Goal: Task Accomplishment & Management: Manage account settings

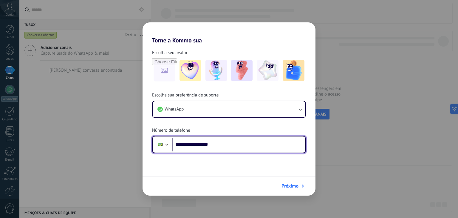
type input "**********"
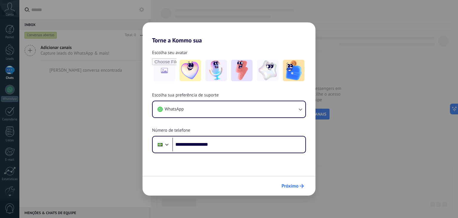
click at [301, 187] on icon "submit" at bounding box center [302, 186] width 4 height 4
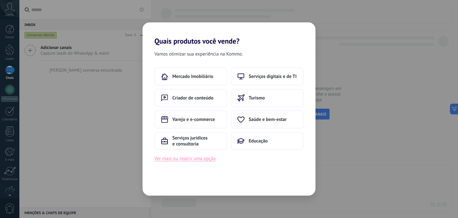
click at [177, 162] on button "Ver mais ou inserir uma opção" at bounding box center [184, 158] width 61 height 8
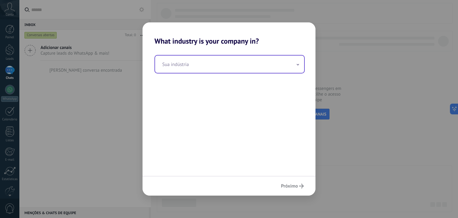
click at [224, 64] on input "text" at bounding box center [229, 63] width 149 height 17
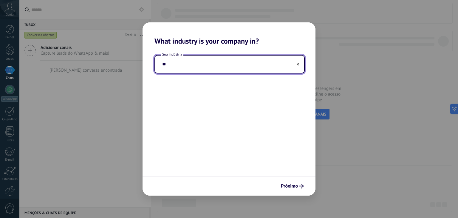
type input "*"
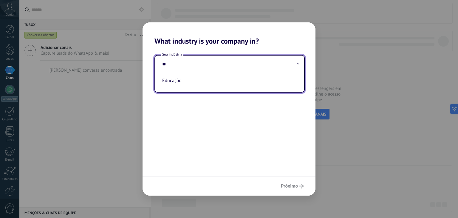
type input "*"
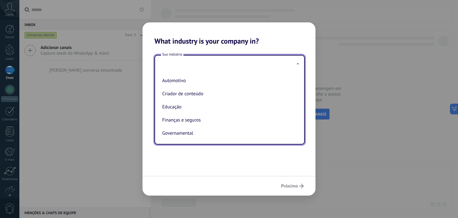
click at [178, 69] on input "text" at bounding box center [229, 63] width 149 height 17
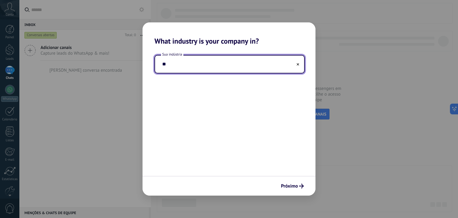
type input "*"
type input "***"
click at [298, 188] on button "Próximo" at bounding box center [292, 186] width 28 height 10
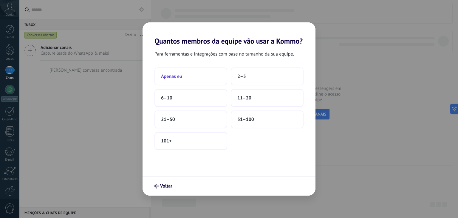
click at [185, 75] on button "Apenas eu" at bounding box center [190, 76] width 73 height 18
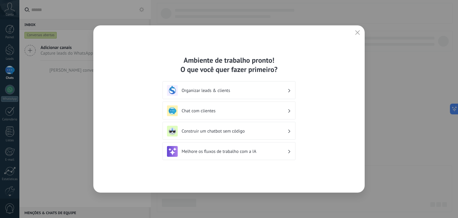
click at [228, 150] on h3 "Melhore os fluxos de trabalho com a IA" at bounding box center [235, 151] width 106 height 6
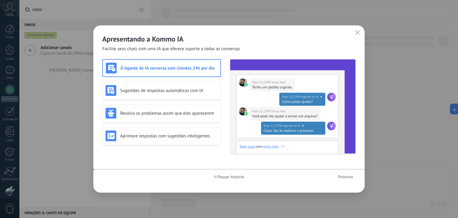
scroll to position [30, 0]
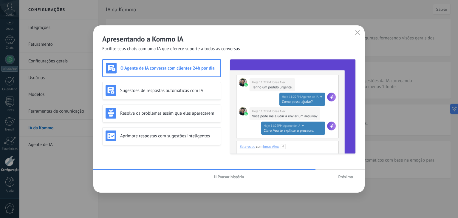
click at [166, 71] on div "O Agente de IA conversa com clientes 24h por dia" at bounding box center [162, 68] width 112 height 11
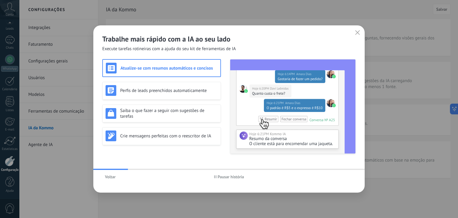
click at [160, 67] on h3 "Atualize-se com resumos automáticos e concisos" at bounding box center [168, 68] width 97 height 6
click at [160, 92] on h3 "Perfis de leads preenchidos automaticamente" at bounding box center [169, 91] width 98 height 6
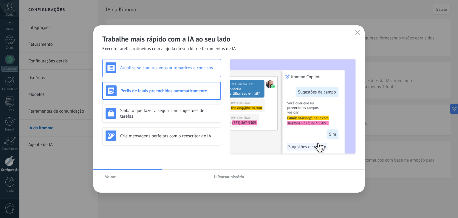
click at [162, 69] on h3 "Atualize-se com resumos automáticos e concisos" at bounding box center [169, 68] width 98 height 6
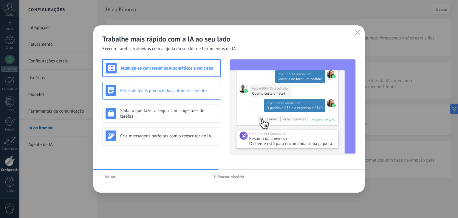
click at [167, 87] on div "Perfis de leads preenchidos automaticamente" at bounding box center [162, 90] width 112 height 11
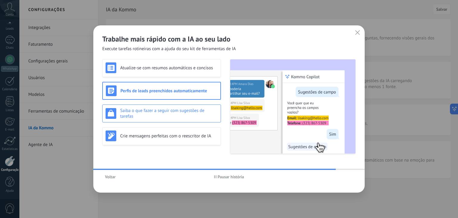
click at [164, 111] on h3 "Saiba o que fazer a seguir com sugestões de tarefas" at bounding box center [169, 113] width 98 height 11
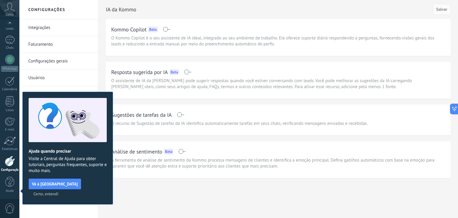
click at [58, 191] on span "Certo, entendi" at bounding box center [45, 193] width 25 height 4
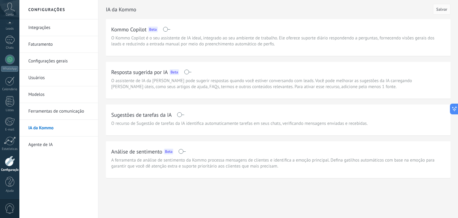
click at [52, 62] on link "Configurações gerais" at bounding box center [60, 61] width 64 height 17
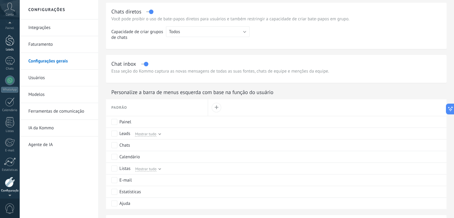
scroll to position [5, 0]
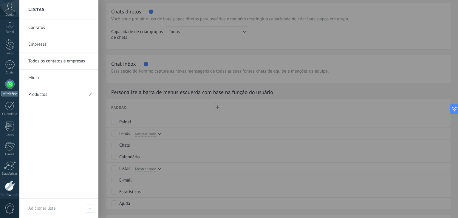
click at [9, 86] on div at bounding box center [10, 84] width 10 height 10
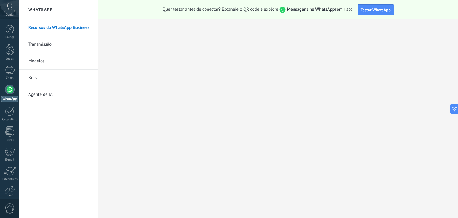
click at [45, 95] on link "Agente de IA" at bounding box center [60, 94] width 64 height 17
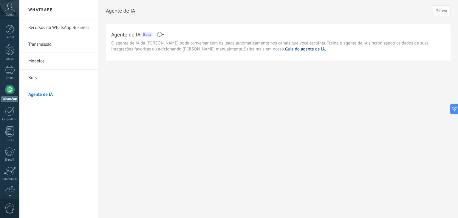
click at [285, 49] on link "Guia do agente de IA." at bounding box center [305, 49] width 41 height 6
click at [38, 80] on link "Bots" at bounding box center [60, 77] width 64 height 17
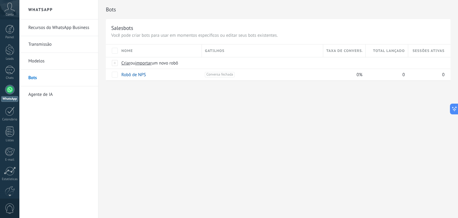
click at [212, 52] on span "Gatilhos" at bounding box center [215, 51] width 20 height 6
click at [209, 49] on span "Gatilhos" at bounding box center [215, 51] width 20 height 6
click at [43, 43] on link "Transmissão" at bounding box center [60, 44] width 64 height 17
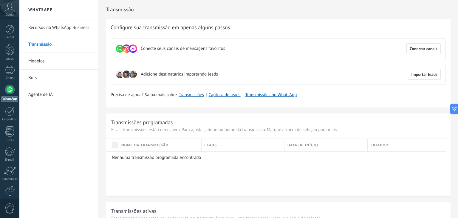
click at [8, 7] on use at bounding box center [10, 7] width 10 height 9
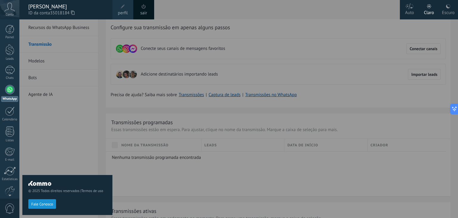
click at [104, 36] on div "© 2025 Todos direitos reservados | Termos de uso Fale Conosco" at bounding box center [67, 118] width 90 height 198
click at [179, 12] on div at bounding box center [248, 109] width 458 height 218
click at [13, 11] on icon at bounding box center [9, 7] width 10 height 9
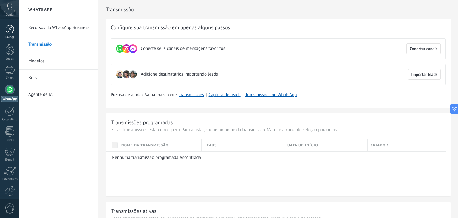
click at [9, 34] on link "Painel" at bounding box center [9, 32] width 19 height 15
